Goal: Information Seeking & Learning: Learn about a topic

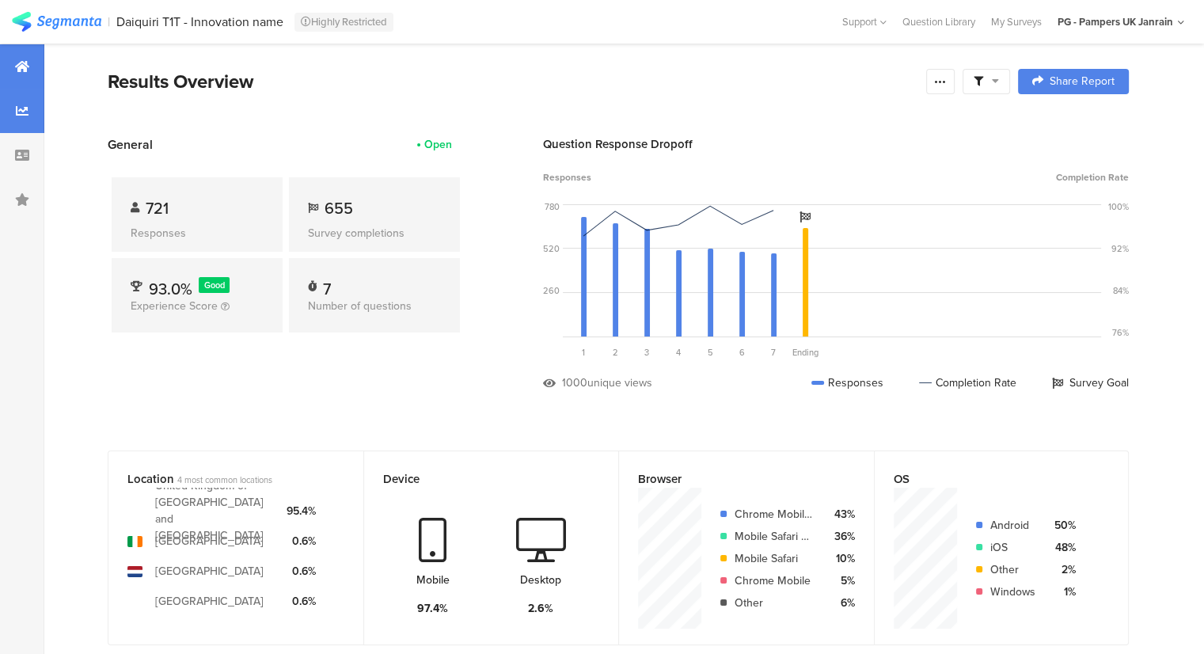
click at [28, 115] on icon at bounding box center [22, 110] width 13 height 13
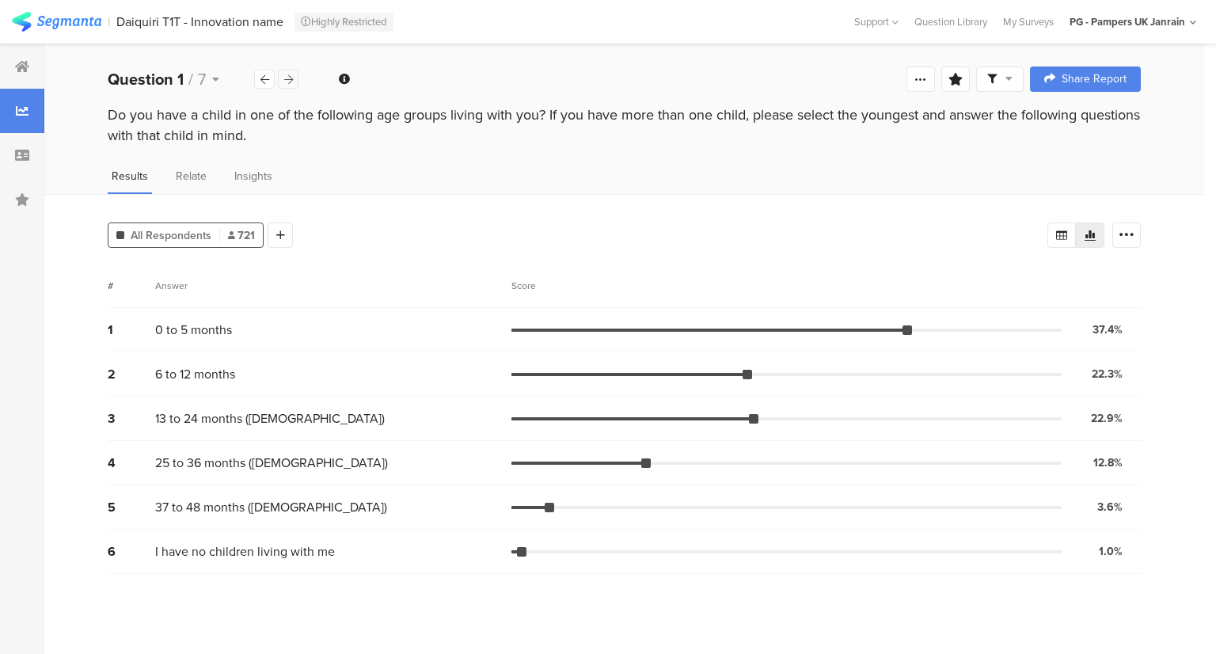
click at [295, 82] on div at bounding box center [288, 79] width 21 height 19
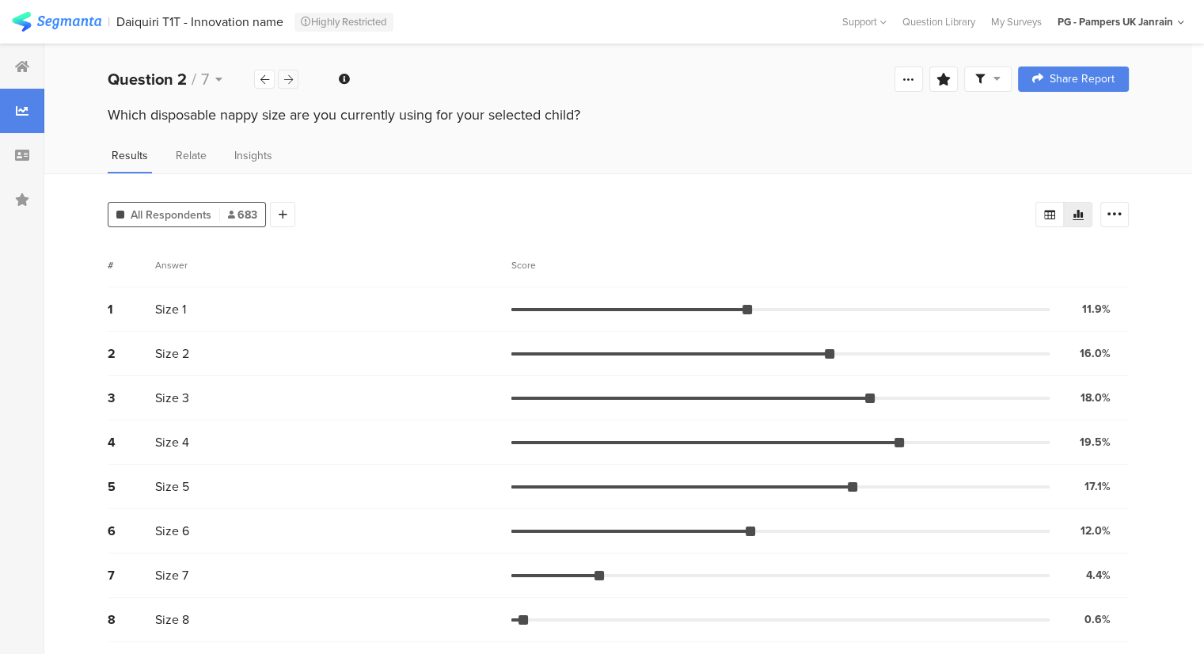
click at [295, 82] on div at bounding box center [288, 79] width 21 height 19
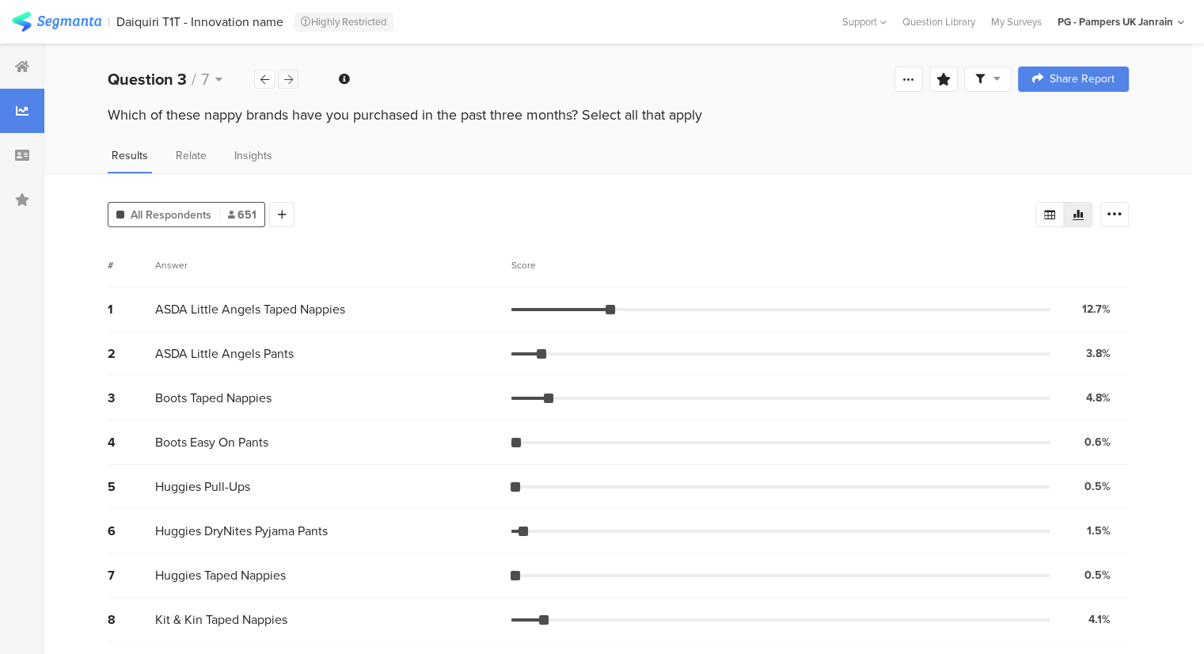
click at [291, 74] on icon at bounding box center [288, 79] width 9 height 10
click at [287, 77] on icon at bounding box center [288, 79] width 9 height 10
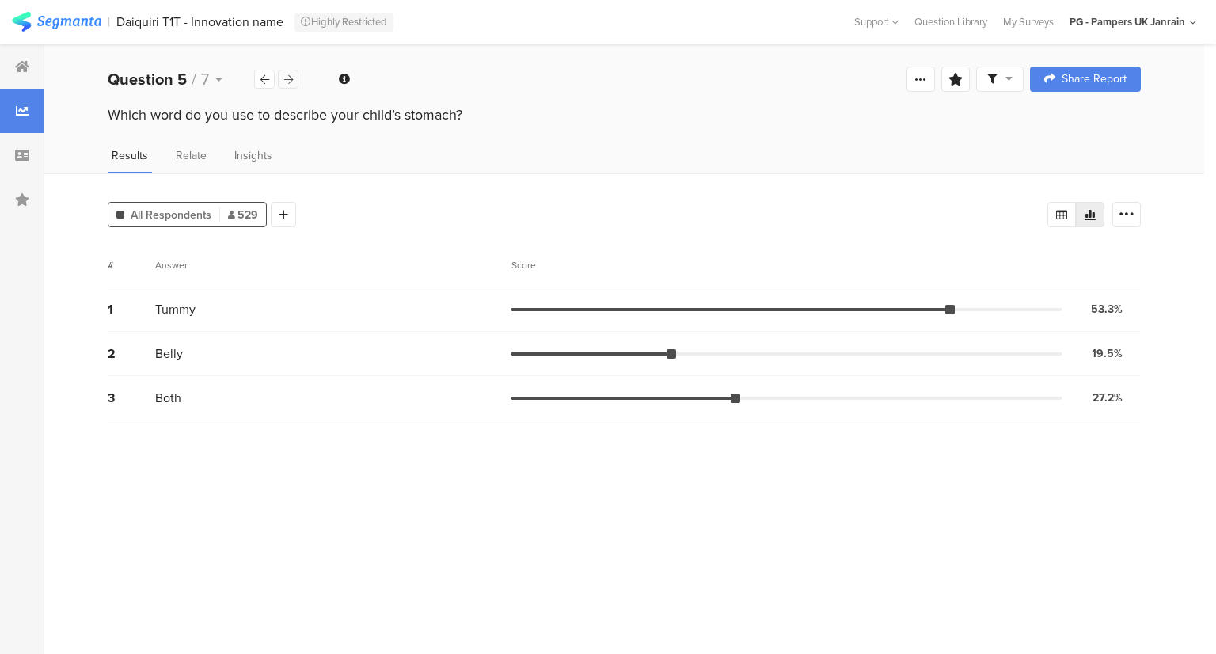
click at [287, 77] on icon at bounding box center [288, 79] width 9 height 10
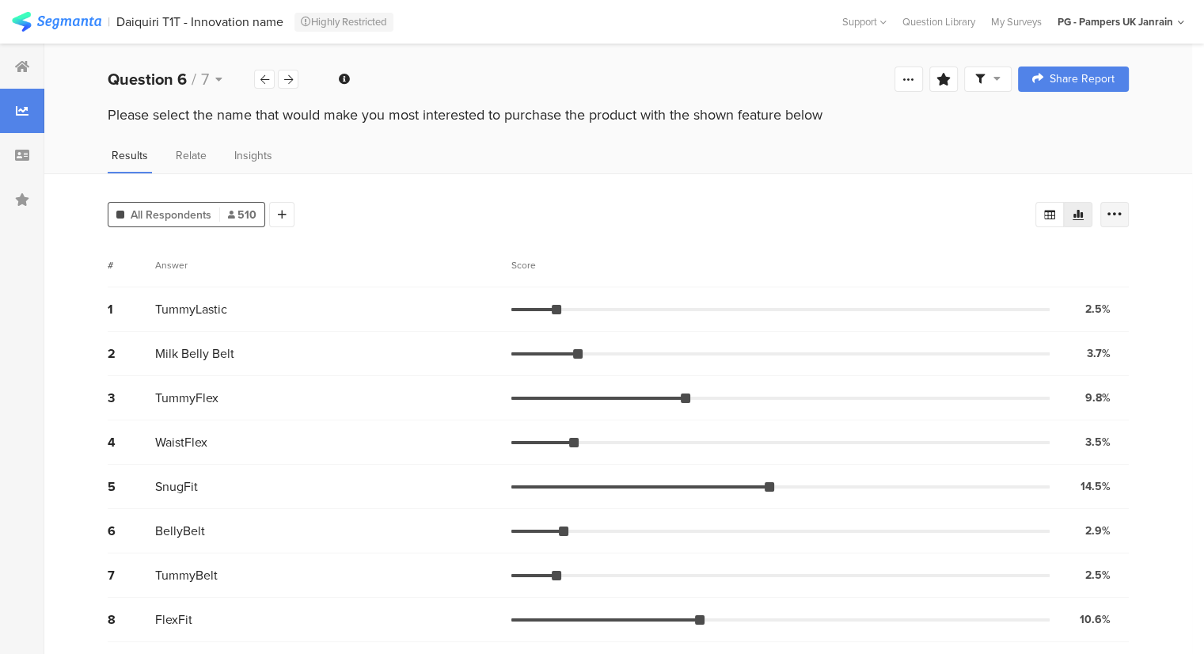
click at [1123, 207] on icon at bounding box center [1115, 215] width 16 height 16
click at [1116, 291] on span at bounding box center [1116, 292] width 24 height 13
click at [1158, 287] on div "All Respondents 510 Add Segment # Answer Score 1 TummyLastic 2.5% 13 votes 2 Mi…" at bounding box center [618, 502] width 1148 height 658
click at [288, 78] on icon at bounding box center [288, 79] width 9 height 10
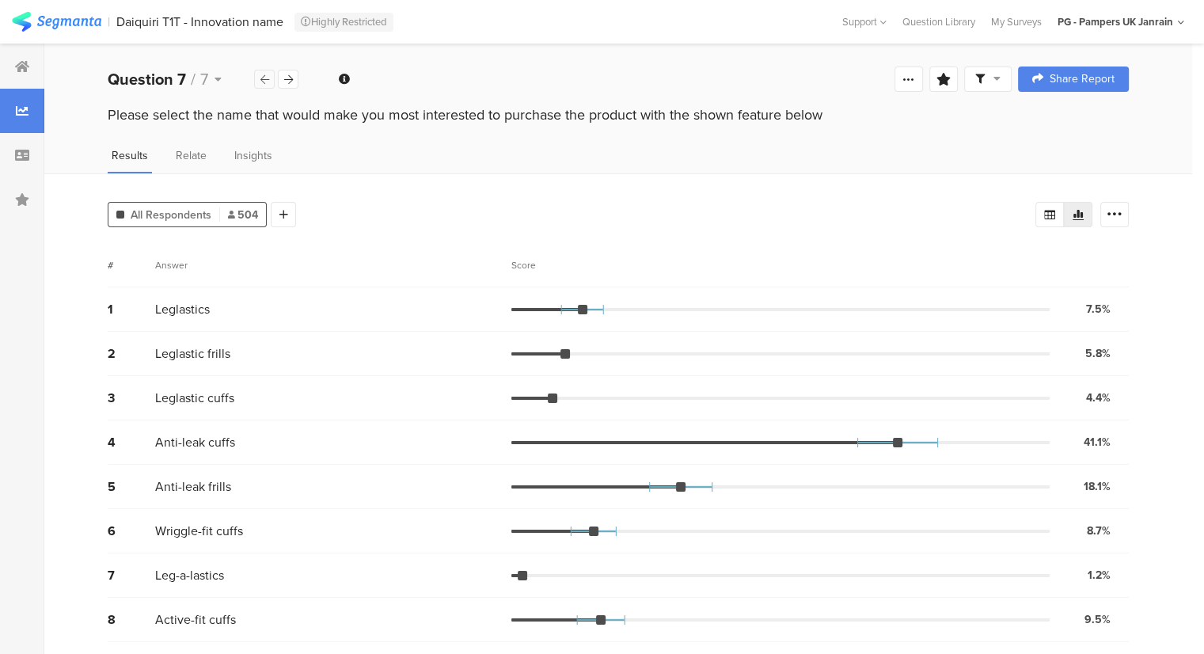
click at [264, 83] on icon at bounding box center [264, 79] width 9 height 10
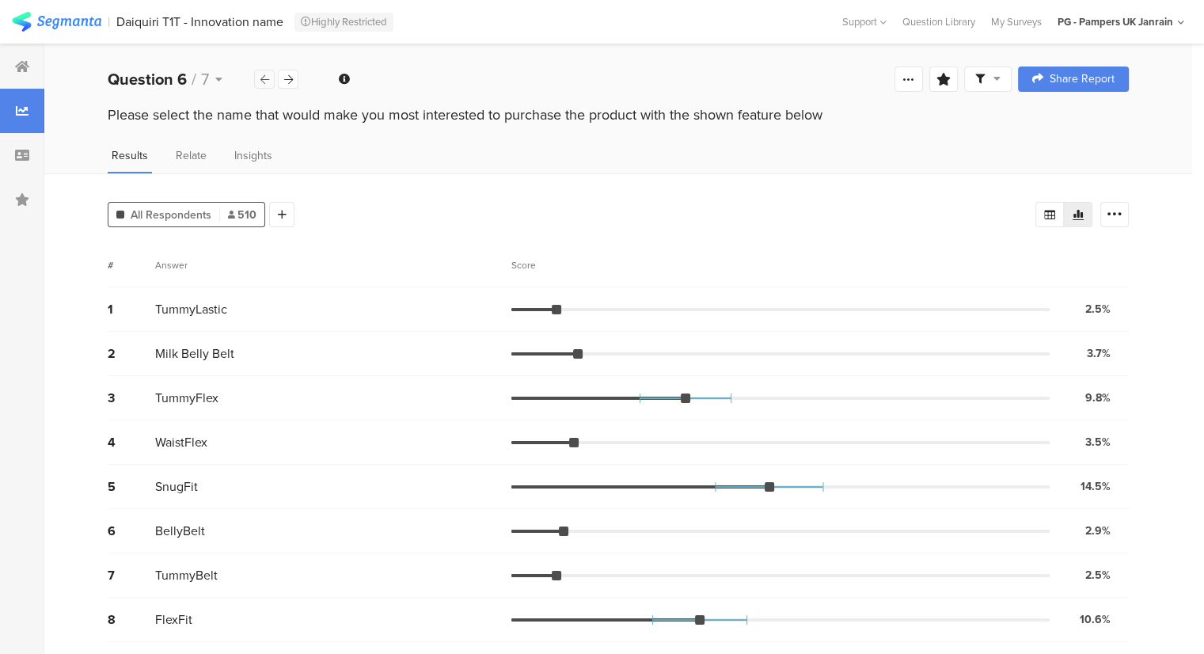
click at [264, 83] on icon at bounding box center [264, 79] width 9 height 10
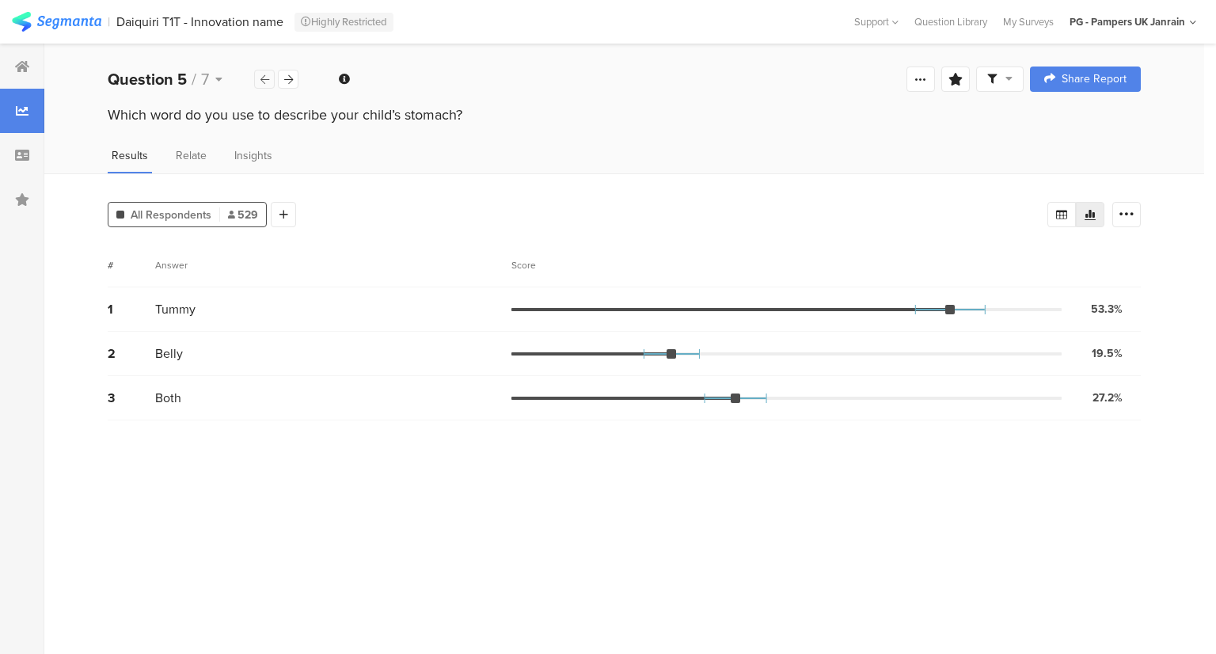
click at [264, 83] on icon at bounding box center [264, 79] width 9 height 10
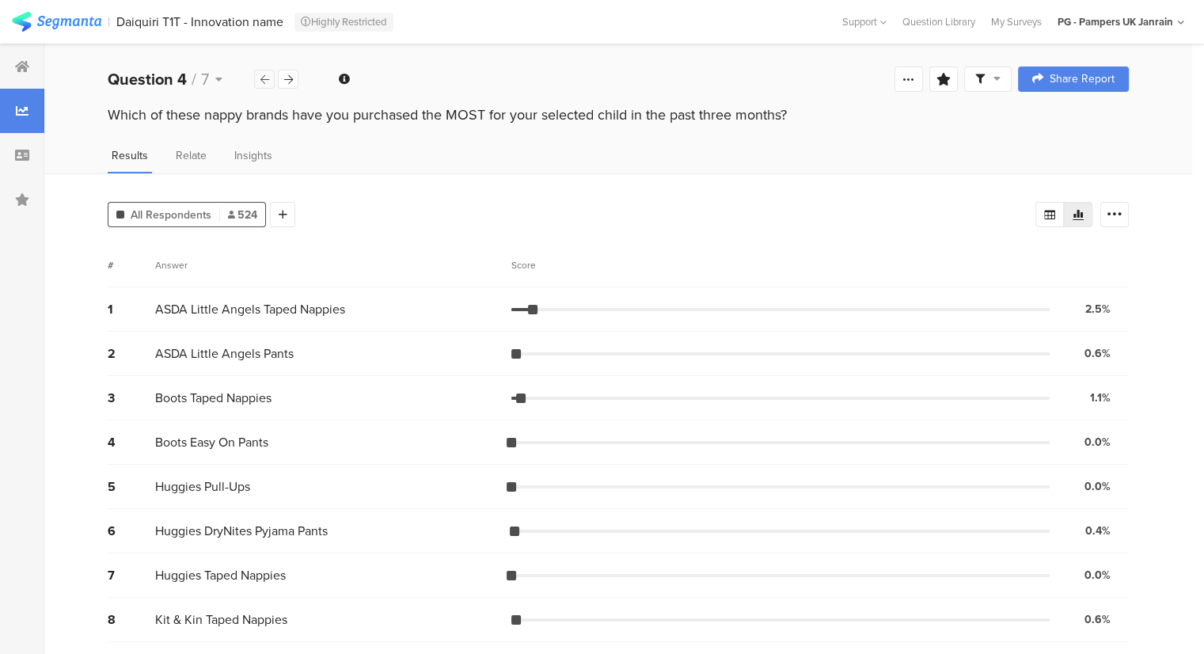
click at [264, 83] on icon at bounding box center [264, 79] width 9 height 10
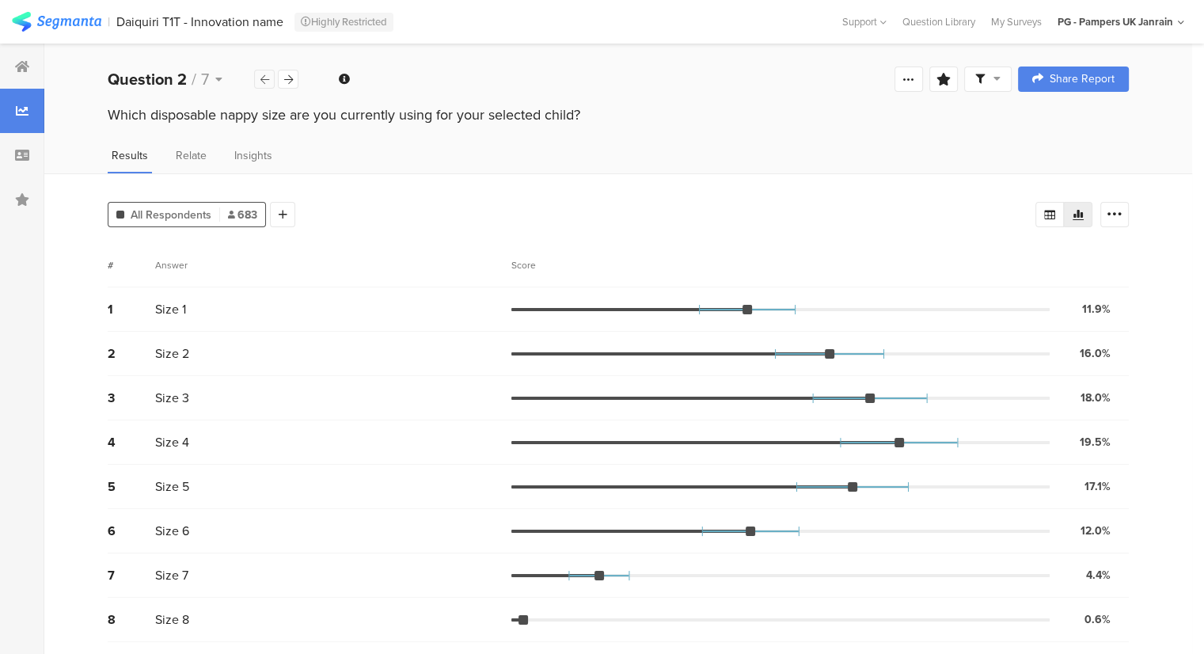
click at [264, 83] on icon at bounding box center [264, 79] width 9 height 10
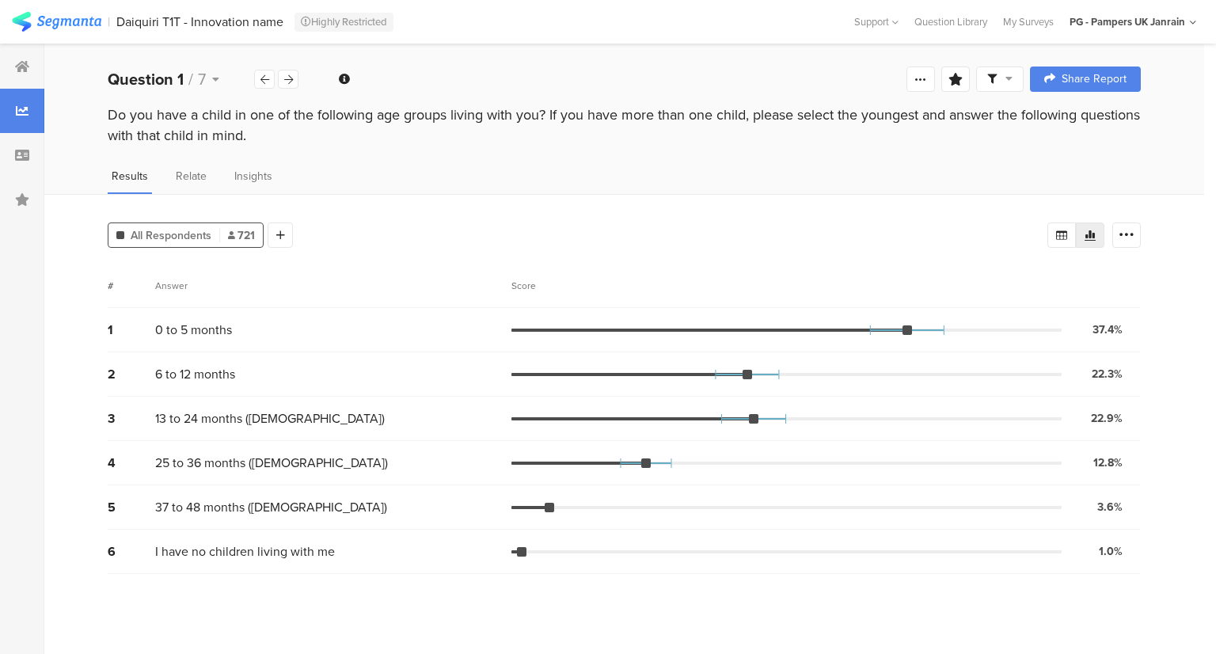
click at [287, 89] on div "Question 1 / 7" at bounding box center [204, 79] width 192 height 24
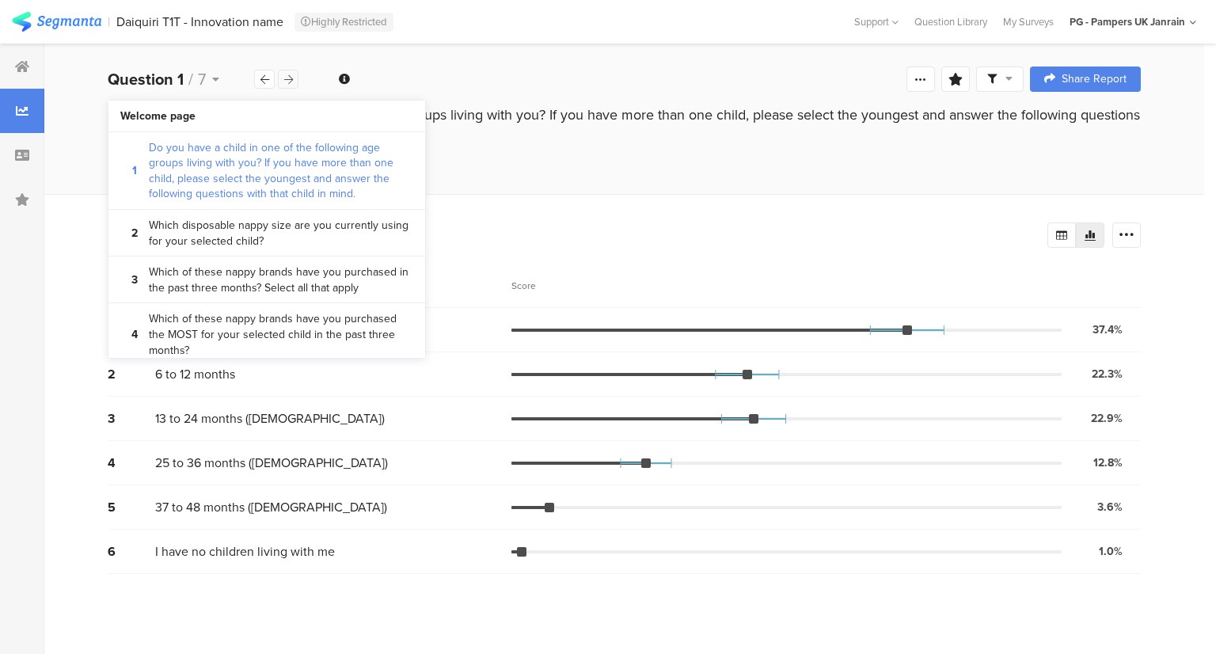
click at [291, 74] on icon at bounding box center [288, 79] width 9 height 10
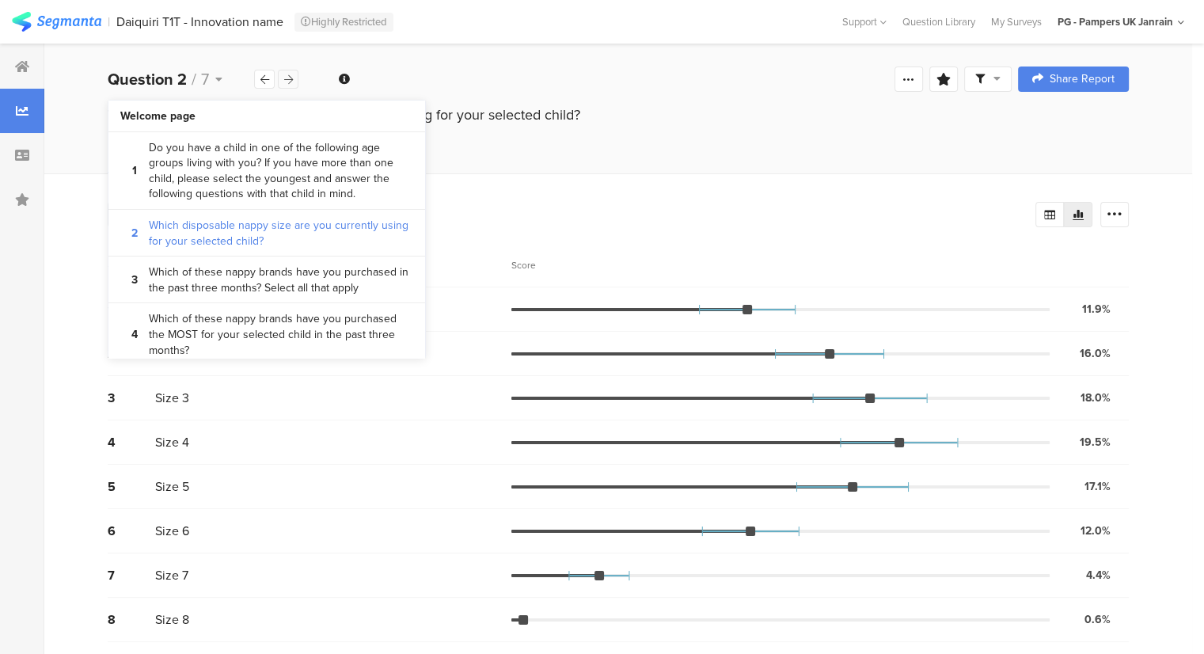
click at [291, 74] on icon at bounding box center [288, 79] width 9 height 10
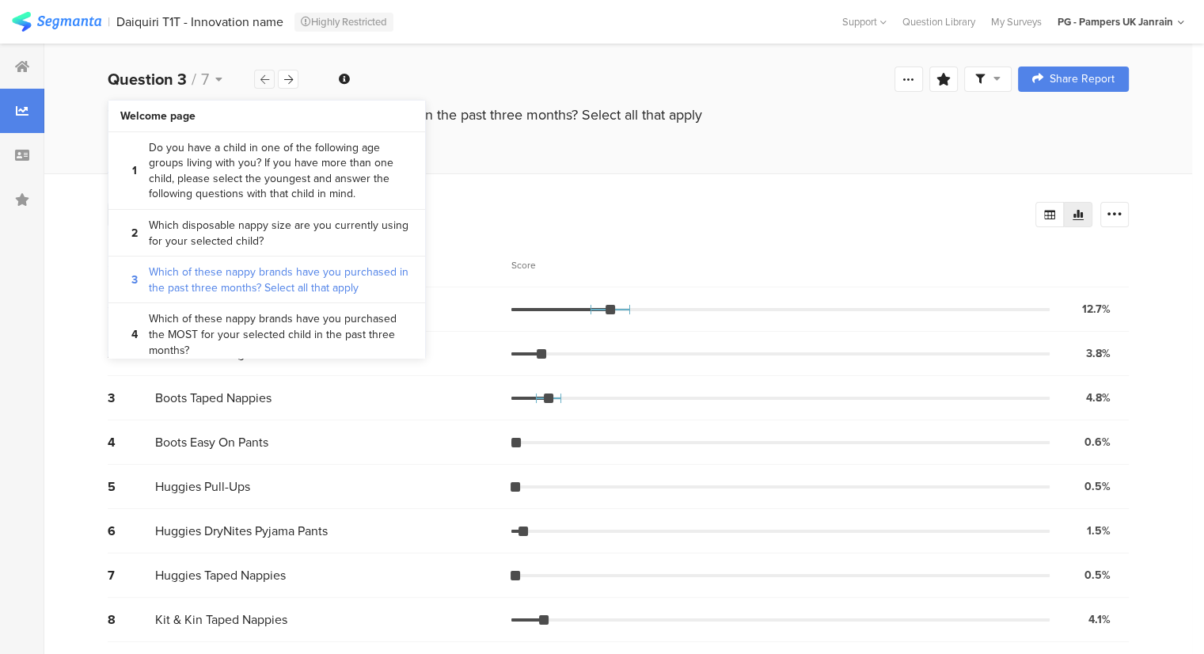
click at [269, 77] on div at bounding box center [264, 79] width 21 height 19
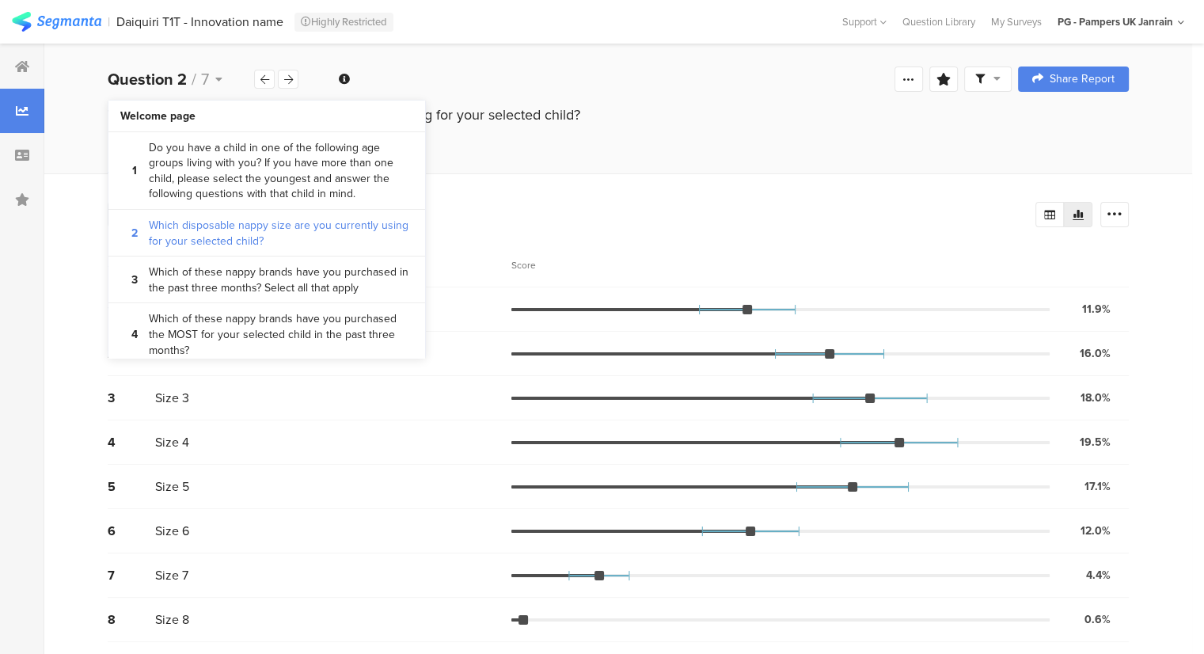
click at [724, 173] on div "All Respondents 683 Add Segment # Answer Score 1 Size 1 11.9% 81 votes 2 Size 2…" at bounding box center [618, 435] width 1148 height 525
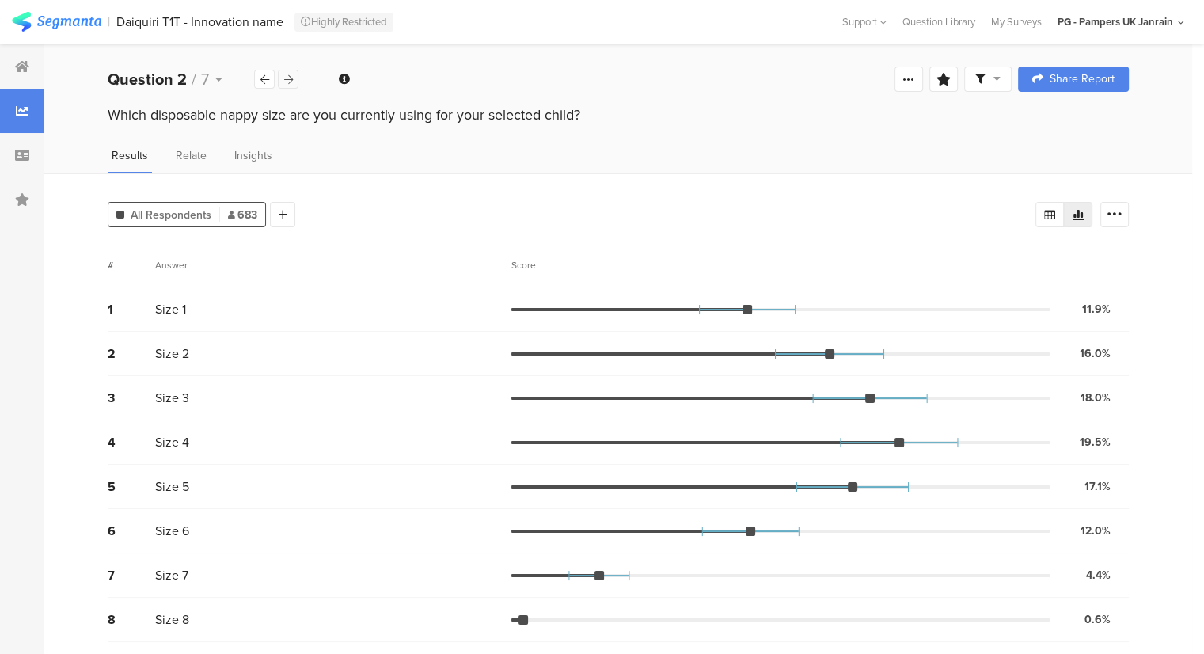
click at [289, 85] on div at bounding box center [288, 79] width 21 height 19
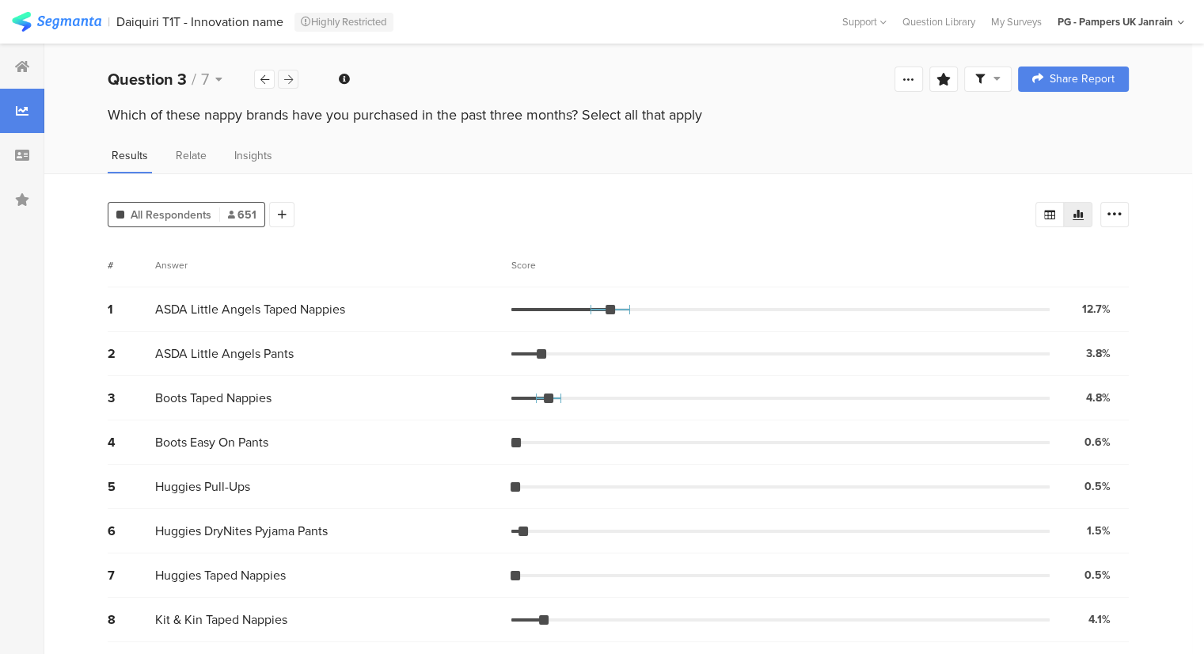
click at [289, 85] on div at bounding box center [288, 79] width 21 height 19
click at [296, 80] on div at bounding box center [288, 79] width 21 height 19
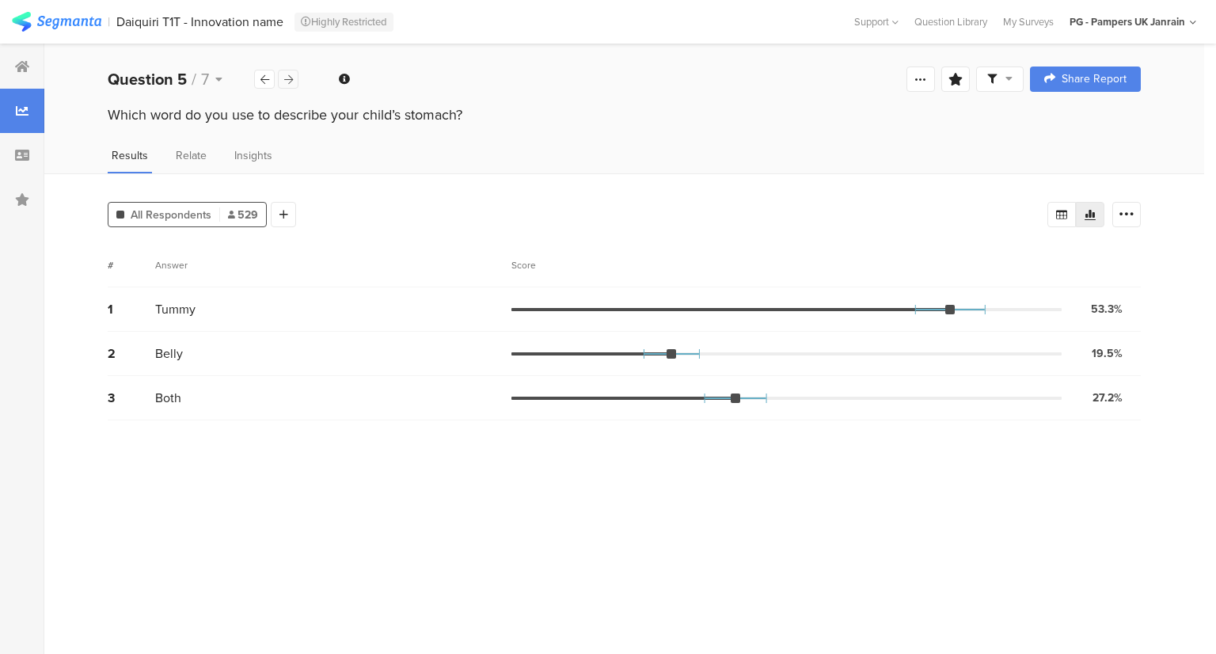
click at [296, 80] on div at bounding box center [288, 79] width 21 height 19
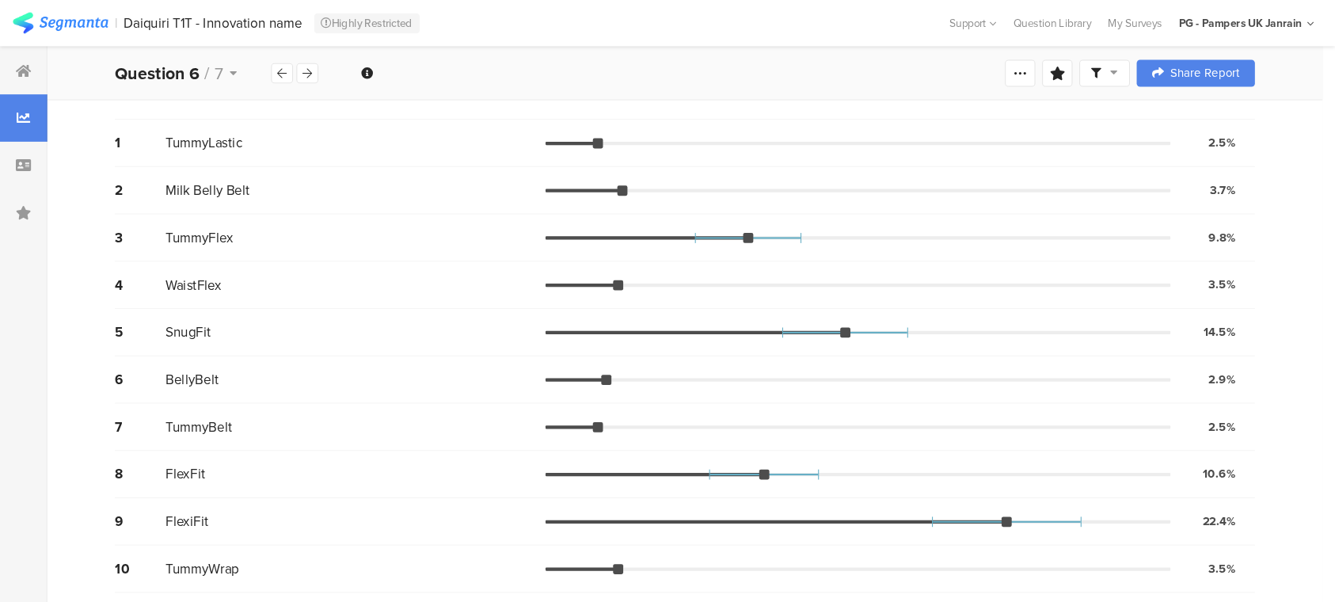
scroll to position [175, 0]
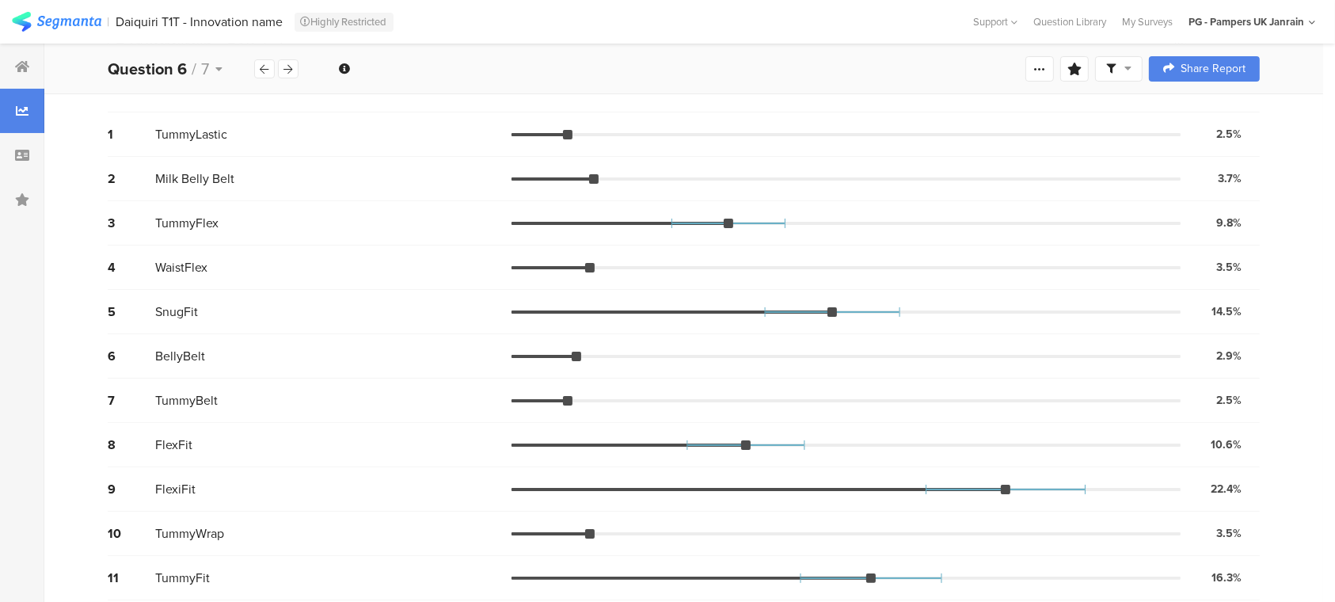
drag, startPoint x: 1012, startPoint y: 7, endPoint x: 439, endPoint y: 226, distance: 614.4
click at [439, 226] on div "TummyFlex" at bounding box center [333, 223] width 356 height 18
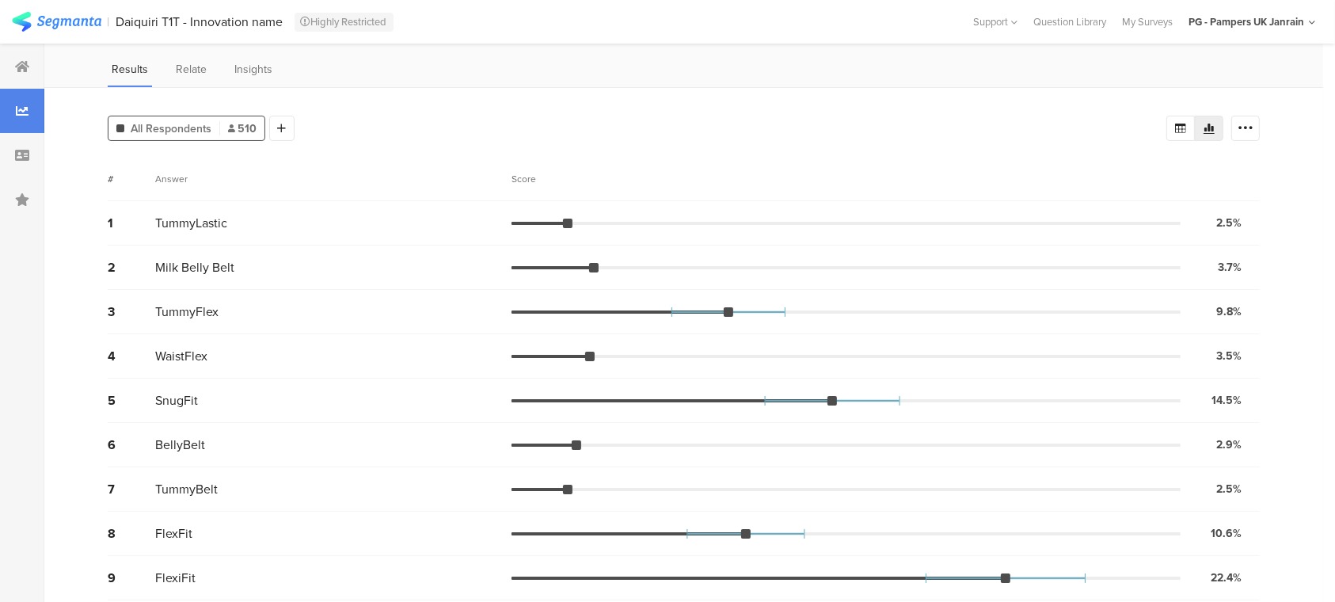
scroll to position [90, 0]
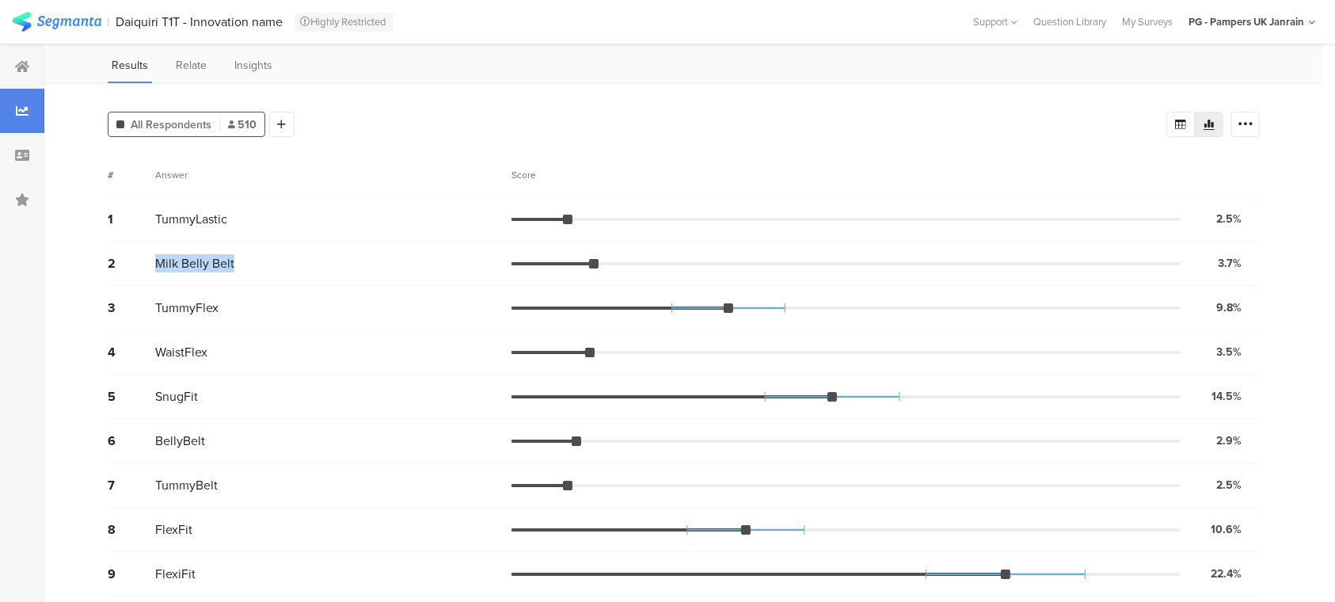
drag, startPoint x: 148, startPoint y: 266, endPoint x: 252, endPoint y: 269, distance: 103.8
click at [252, 269] on div "2 Milk Belly Belt 3.7% 19 votes" at bounding box center [684, 263] width 1152 height 44
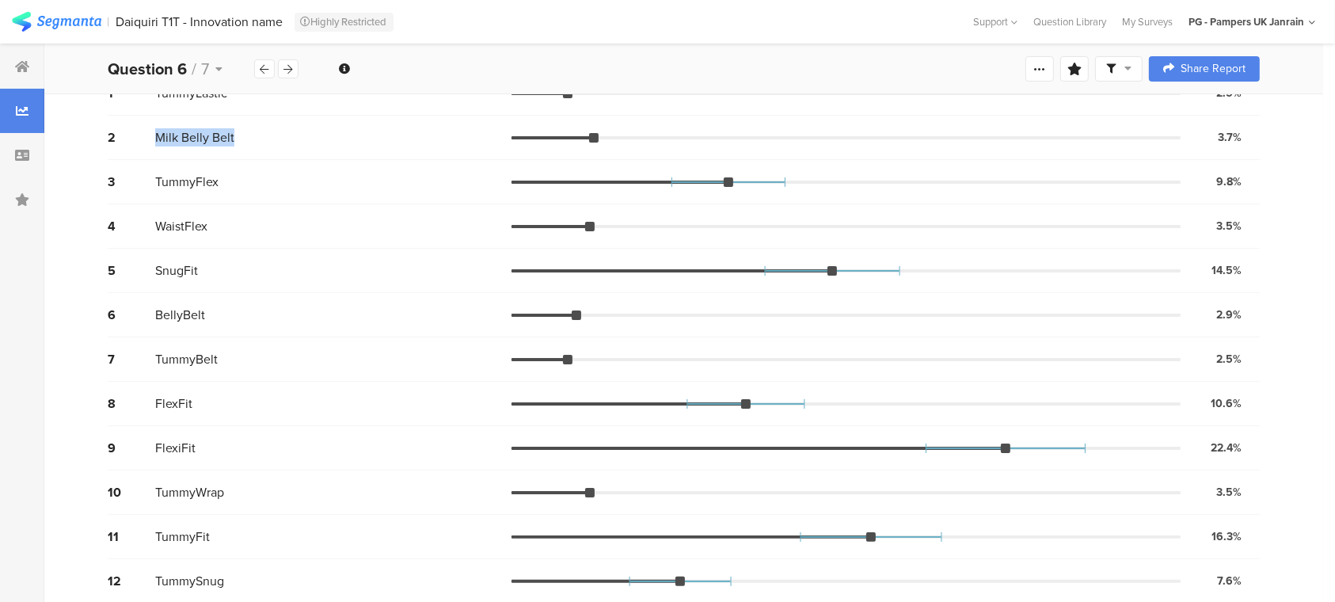
scroll to position [228, 0]
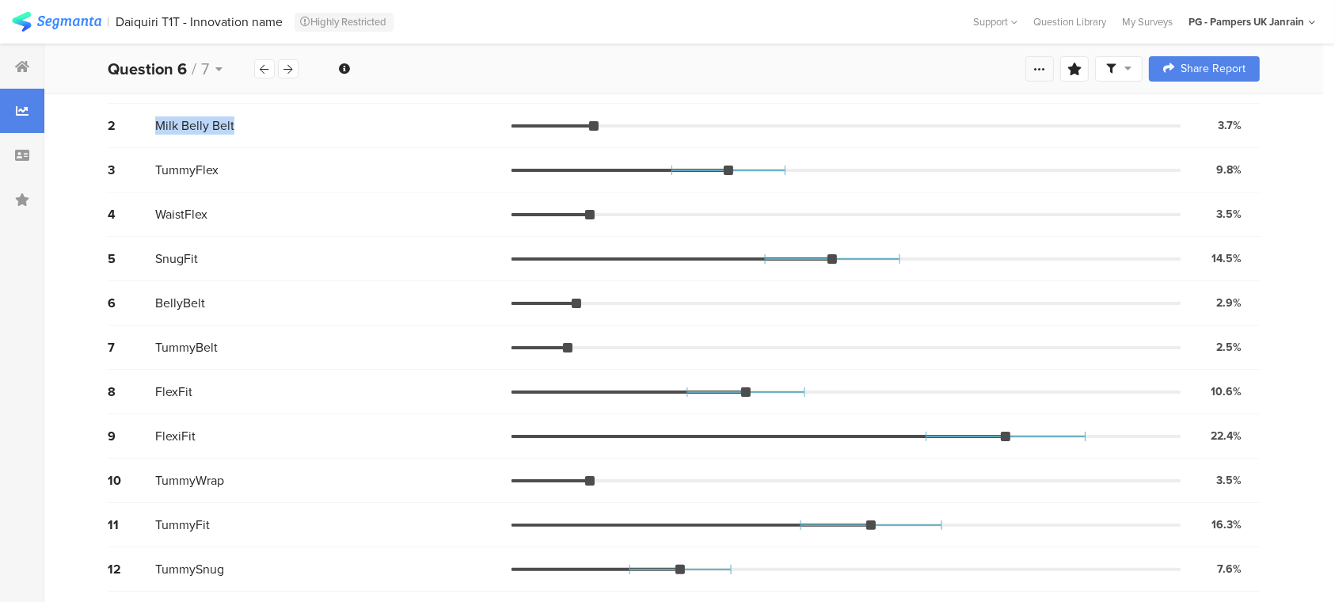
click at [1046, 70] on icon at bounding box center [1039, 69] width 13 height 13
drag, startPoint x: 832, startPoint y: 67, endPoint x: 774, endPoint y: 108, distance: 71.0
click at [774, 108] on div "2 Milk Belly Belt 3.7% 19 votes" at bounding box center [684, 126] width 1152 height 44
click at [296, 70] on div at bounding box center [288, 68] width 21 height 19
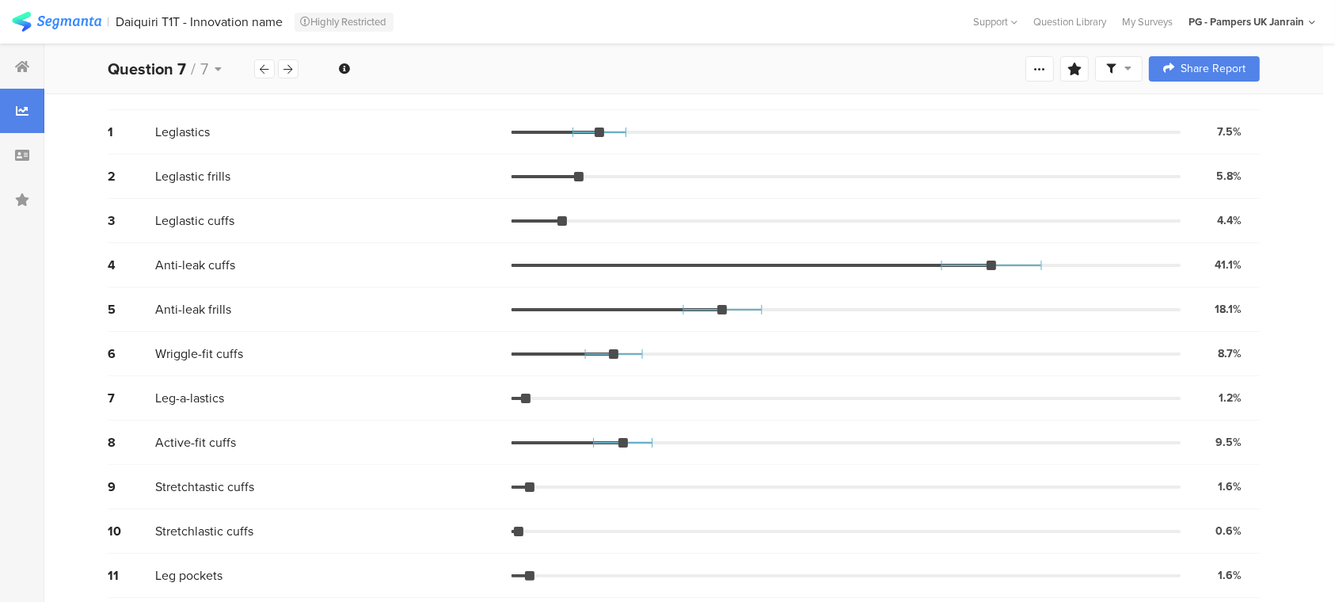
scroll to position [179, 0]
drag, startPoint x: 157, startPoint y: 397, endPoint x: 234, endPoint y: 401, distance: 76.9
click at [234, 401] on div "Leg-a-lastics" at bounding box center [333, 396] width 356 height 18
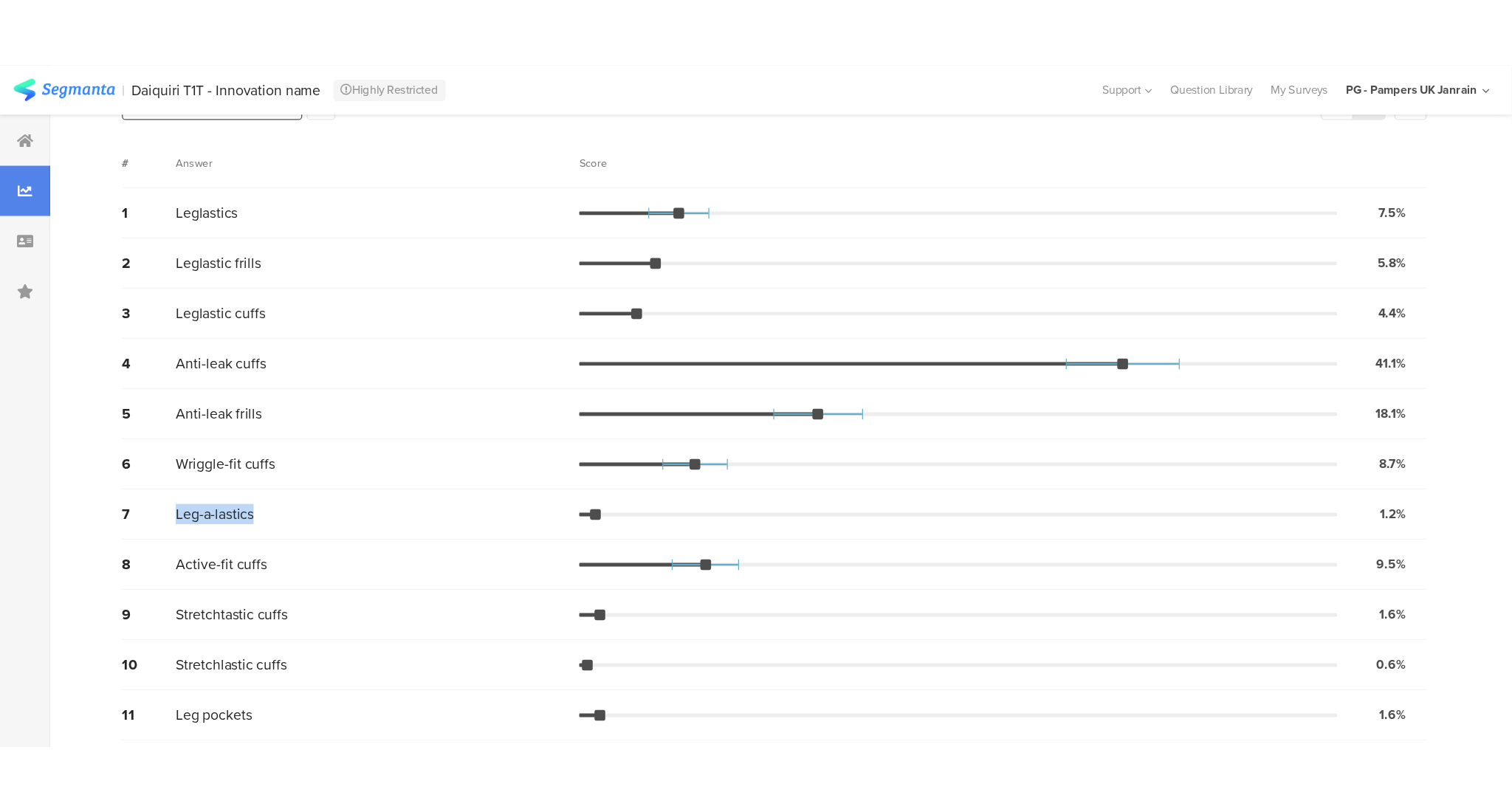
scroll to position [0, 0]
